Goal: Find specific page/section: Find specific page/section

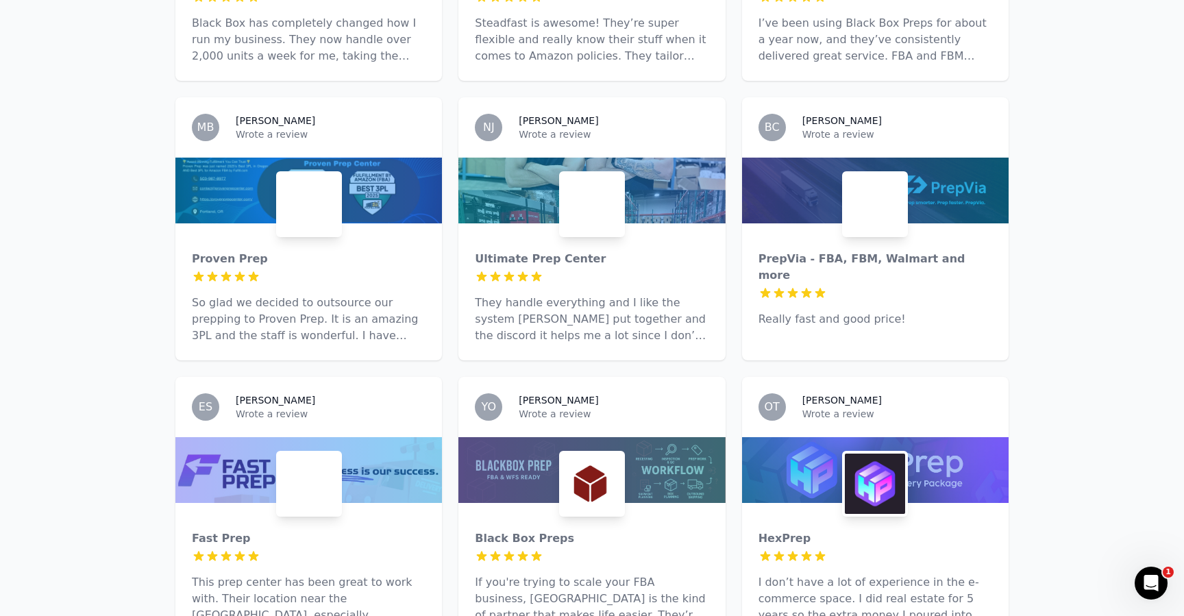
scroll to position [1895, 0]
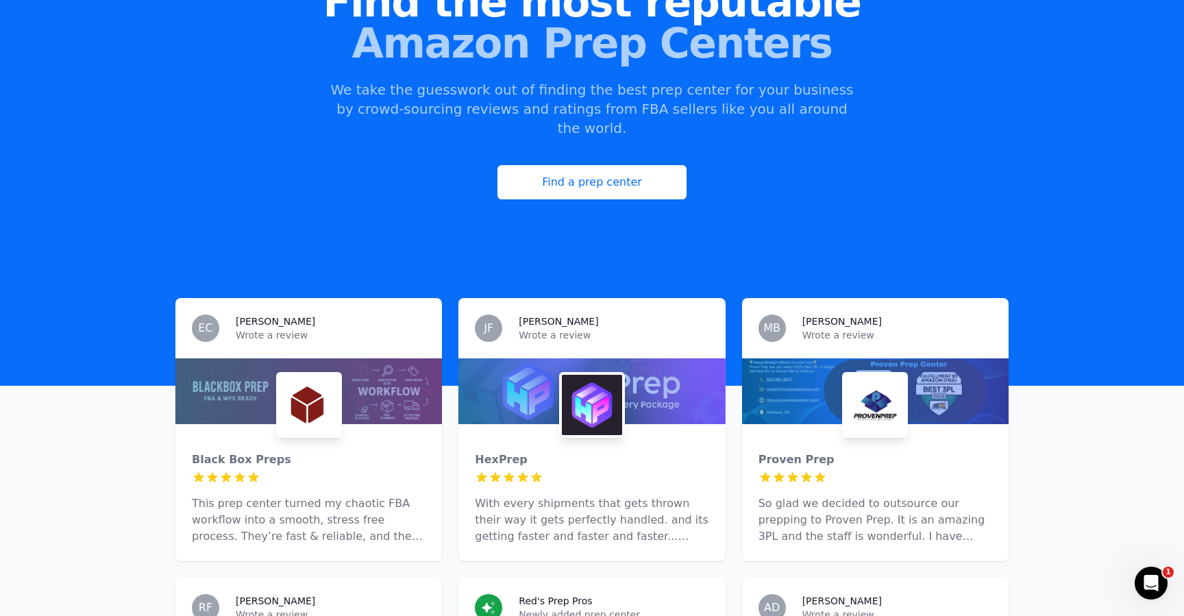
scroll to position [166, 0]
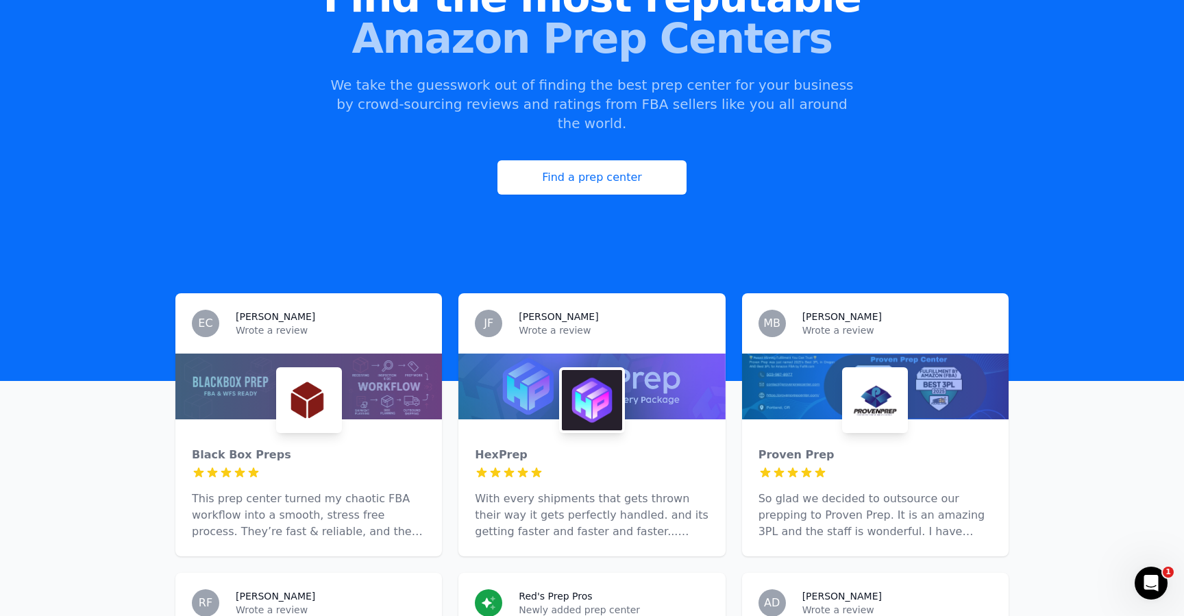
click at [567, 370] on img at bounding box center [592, 400] width 60 height 60
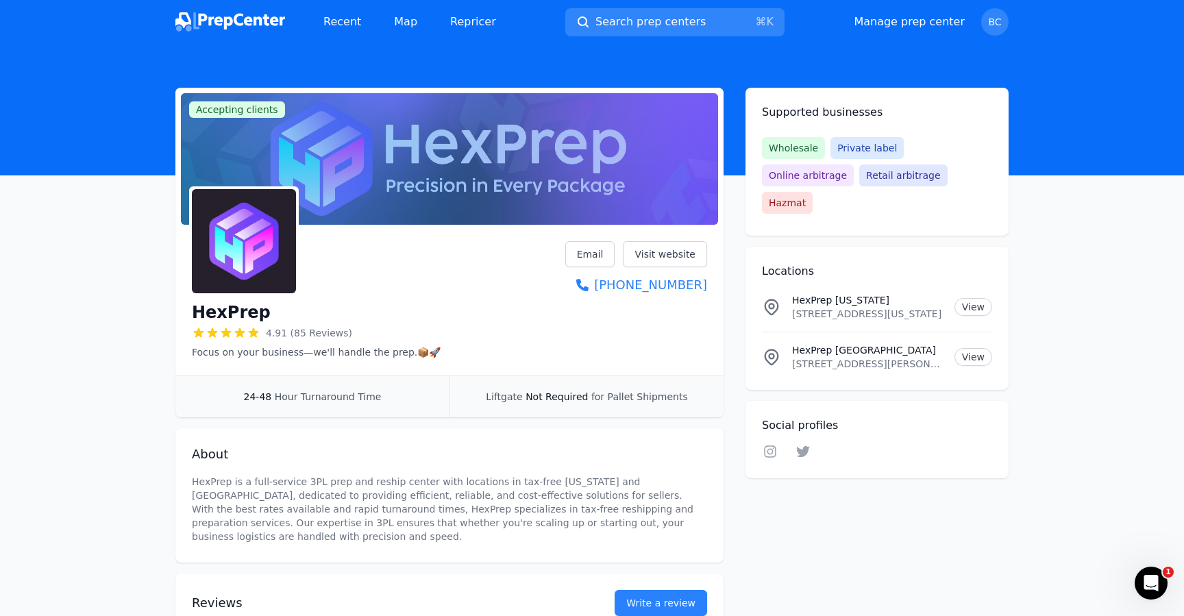
click at [232, 310] on h1 "HexPrep" at bounding box center [231, 313] width 79 height 22
copy h1 "HexPrep"
